Goal: Task Accomplishment & Management: Use online tool/utility

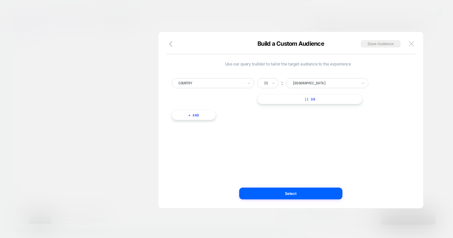
click at [410, 42] on img at bounding box center [411, 43] width 5 height 5
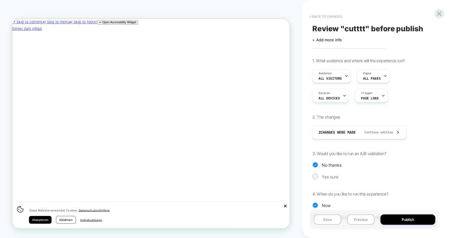
click at [324, 16] on button "< Back to changes" at bounding box center [325, 16] width 39 height 9
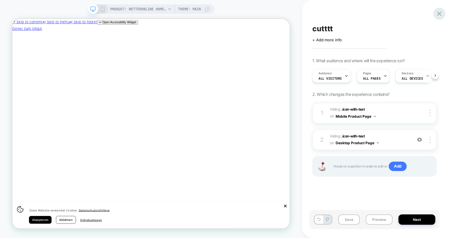
click at [441, 17] on icon at bounding box center [439, 14] width 8 height 8
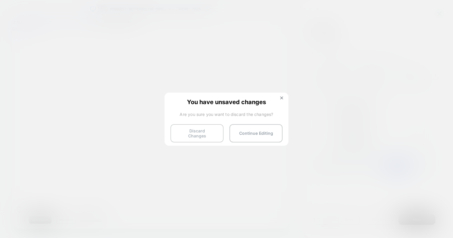
click at [215, 129] on button "Discard Changes" at bounding box center [196, 133] width 53 height 18
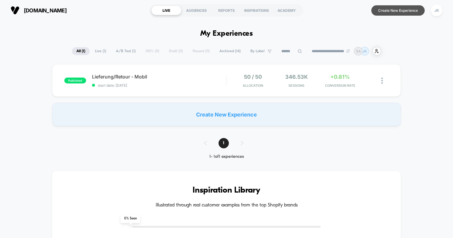
click at [386, 15] on button "Create New Experience" at bounding box center [397, 10] width 53 height 10
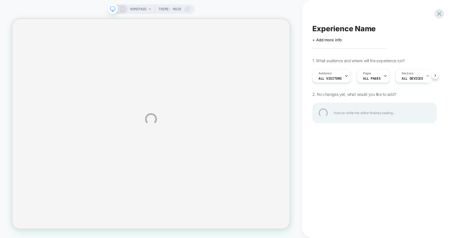
click at [346, 75] on div "HOMEPAGE Theme: MAIN Experience Name Click to edit experience details + Add mor…" at bounding box center [226, 119] width 453 height 238
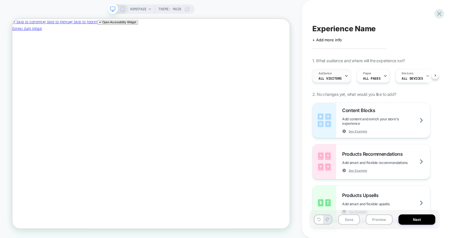
click at [344, 75] on icon at bounding box center [346, 76] width 4 height 4
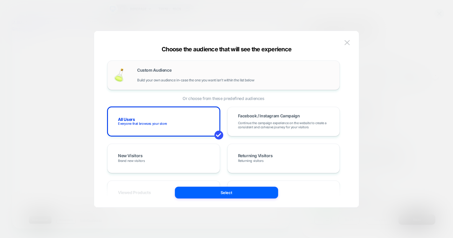
click at [233, 70] on div "Custom Audience Build your own audience in-case the one you want isn't within t…" at bounding box center [235, 75] width 196 height 14
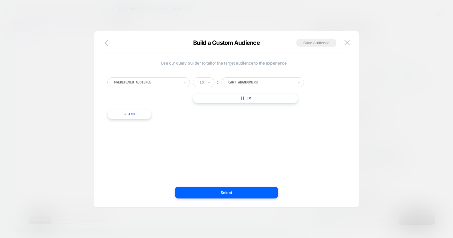
click at [179, 82] on div at bounding box center [146, 82] width 65 height 5
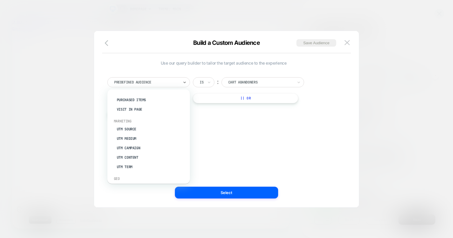
scroll to position [257, 0]
click at [128, 144] on div "Country" at bounding box center [151, 143] width 77 height 9
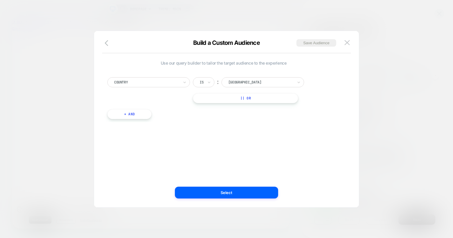
click at [264, 83] on div at bounding box center [260, 82] width 65 height 5
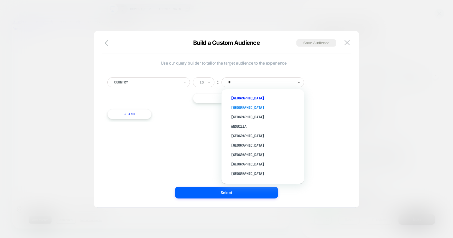
type input "**"
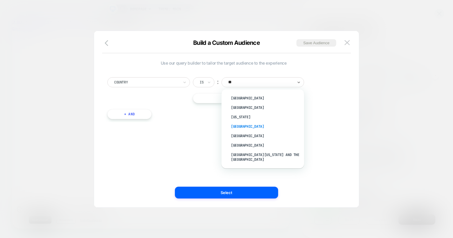
click at [239, 124] on div "Germany" at bounding box center [265, 126] width 77 height 9
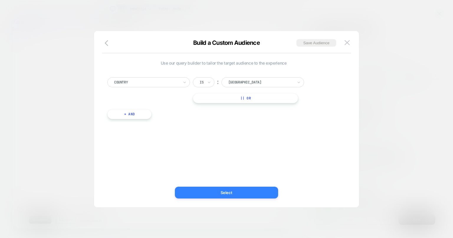
click at [231, 192] on button "Select" at bounding box center [226, 193] width 103 height 12
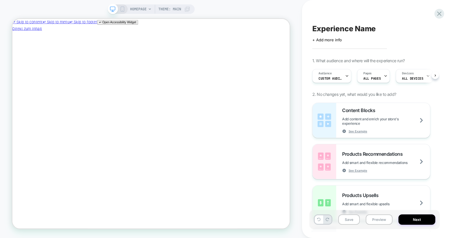
scroll to position [0, 1]
click at [150, 7] on div "HOMEPAGE Theme: MAIN" at bounding box center [160, 8] width 60 height 9
click at [144, 10] on span "HOMEPAGE" at bounding box center [138, 8] width 17 height 9
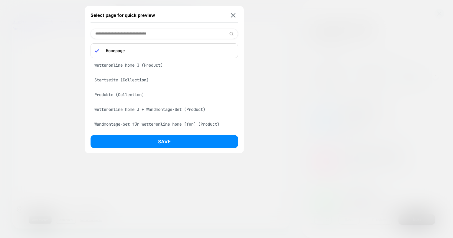
click at [134, 65] on div "wetteronline home 3 (Product)" at bounding box center [163, 65] width 147 height 11
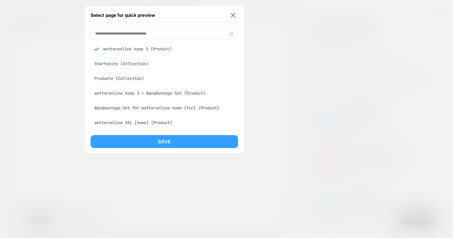
click at [163, 140] on button "Save" at bounding box center [163, 141] width 147 height 13
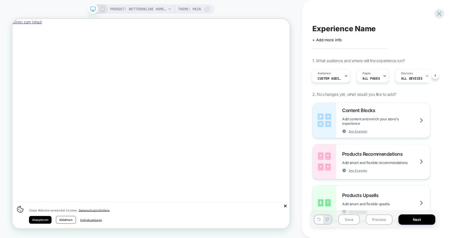
scroll to position [0, 0]
click at [438, 13] on icon at bounding box center [439, 13] width 4 height 4
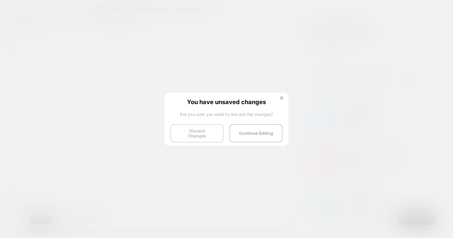
click at [187, 131] on button "Discard Changes" at bounding box center [196, 133] width 53 height 18
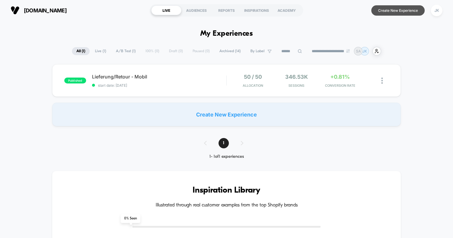
click at [399, 10] on button "Create New Experience" at bounding box center [397, 10] width 53 height 10
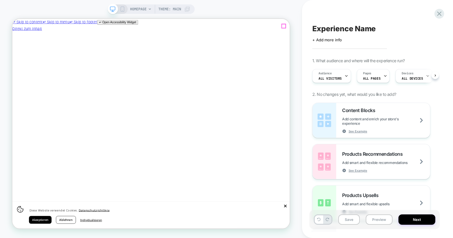
click at [15, 68] on icon "Schließen" at bounding box center [15, 68] width 0 height 0
click at [344, 74] on div at bounding box center [346, 75] width 4 height 13
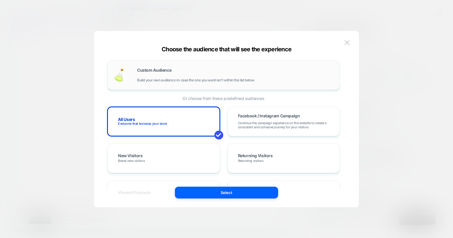
click at [208, 84] on div "Custom Audience Build your own audience in-case the one you want isn't within t…" at bounding box center [223, 74] width 232 height 29
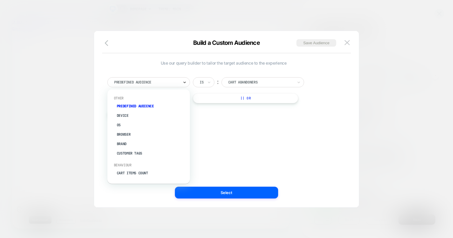
click at [185, 83] on icon at bounding box center [184, 82] width 4 height 6
click at [123, 144] on div "Country" at bounding box center [151, 143] width 77 height 9
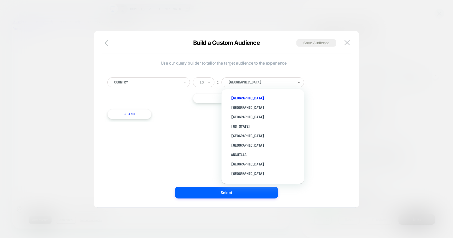
click at [269, 86] on div "Afghanistan" at bounding box center [262, 82] width 83 height 10
type input "**"
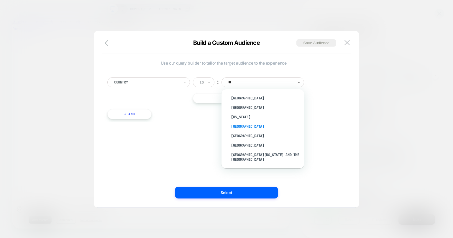
click at [240, 124] on div "Germany" at bounding box center [265, 126] width 77 height 9
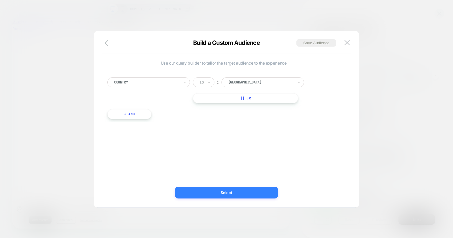
click at [227, 187] on button "Select" at bounding box center [226, 193] width 103 height 12
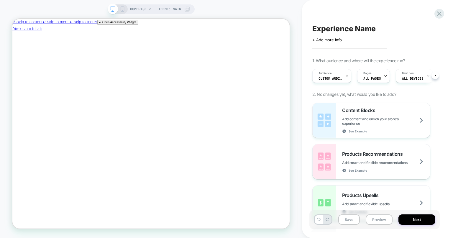
scroll to position [0, 1]
click at [145, 9] on span "HOMEPAGE" at bounding box center [138, 8] width 17 height 9
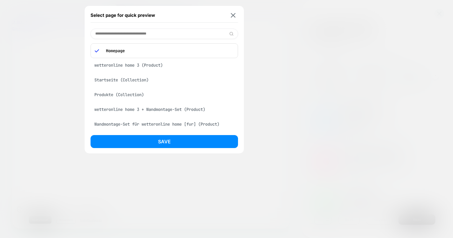
click at [141, 68] on div "wetteronline home 3 (Product)" at bounding box center [163, 65] width 147 height 11
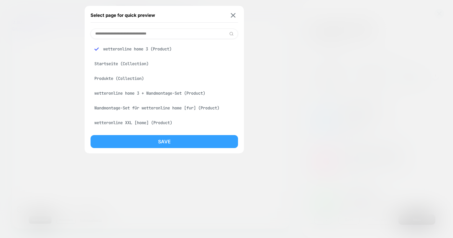
click at [163, 139] on button "Save" at bounding box center [163, 141] width 147 height 13
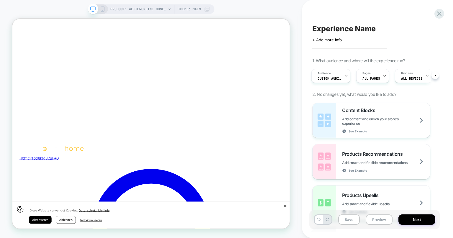
scroll to position [0, 0]
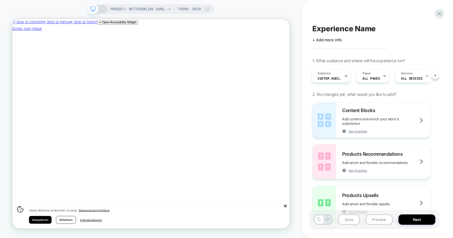
click at [103, 9] on icon at bounding box center [102, 8] width 5 height 5
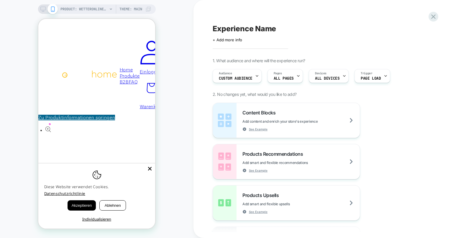
scroll to position [271, 0]
click at [150, 172] on icon "Close" at bounding box center [150, 169] width 6 height 6
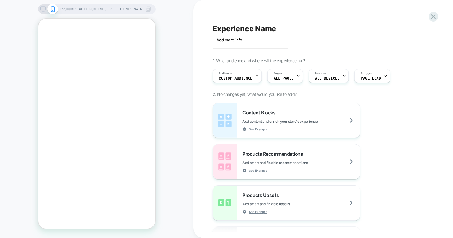
scroll to position [0, 0]
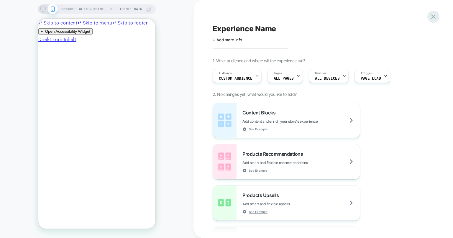
click at [433, 16] on icon at bounding box center [433, 16] width 4 height 4
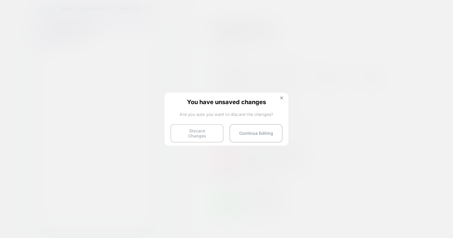
click at [207, 128] on button "Discard Changes" at bounding box center [196, 133] width 53 height 18
